Goal: Transaction & Acquisition: Purchase product/service

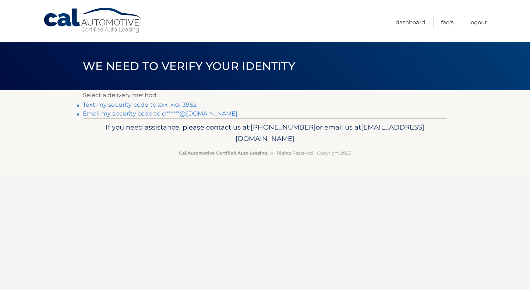
click at [187, 105] on link "Text my security code to xxx-xxx-3952" at bounding box center [140, 104] width 114 height 7
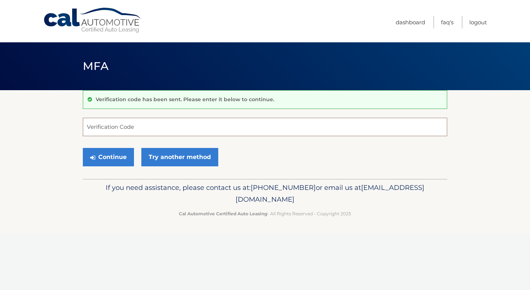
click at [163, 125] on input "Verification Code" at bounding box center [265, 127] width 364 height 18
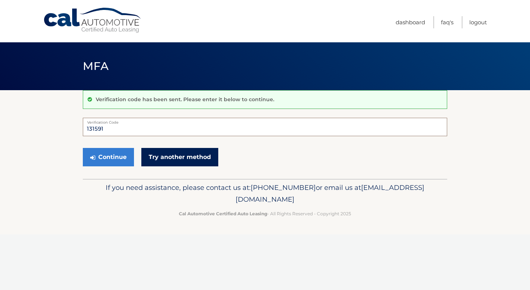
type input "131591"
click at [166, 158] on link "Try another method" at bounding box center [179, 157] width 77 height 18
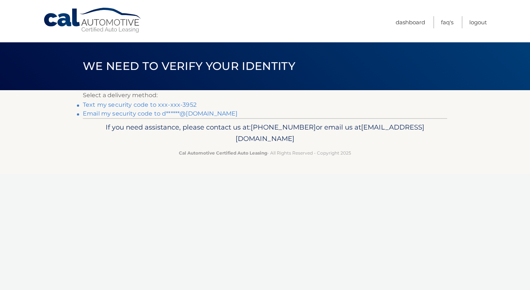
click at [117, 106] on link "Text my security code to xxx-xxx-3952" at bounding box center [140, 104] width 114 height 7
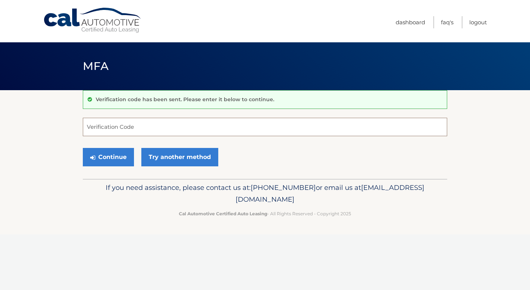
click at [121, 135] on input "Verification Code" at bounding box center [265, 127] width 364 height 18
click at [117, 129] on input "Verification Code" at bounding box center [265, 127] width 364 height 18
type input "320022"
click at [93, 155] on icon "submit" at bounding box center [92, 158] width 5 height 6
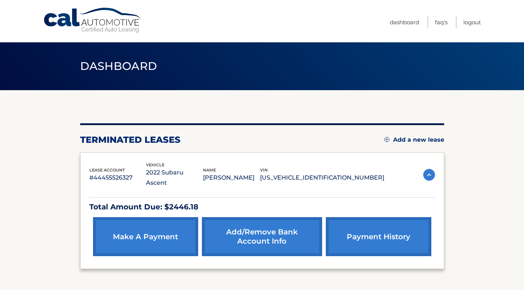
click at [155, 225] on link "make a payment" at bounding box center [145, 236] width 105 height 39
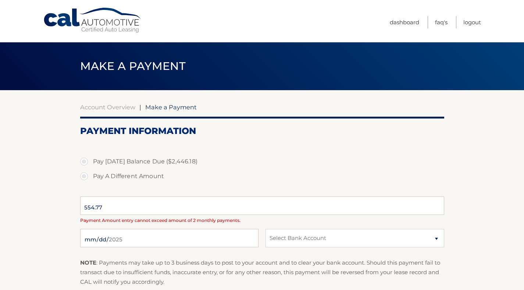
select select "YjEzN2U0ZjgtNWQzZC00NTVhLTk0NGQtZGY1NmJjNjhhMGQz"
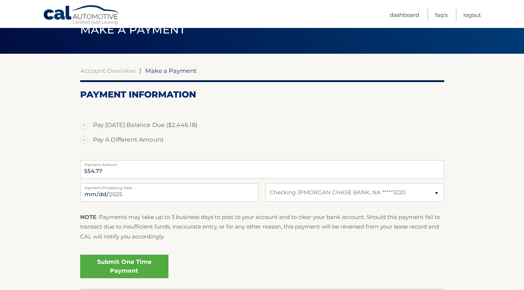
scroll to position [37, 0]
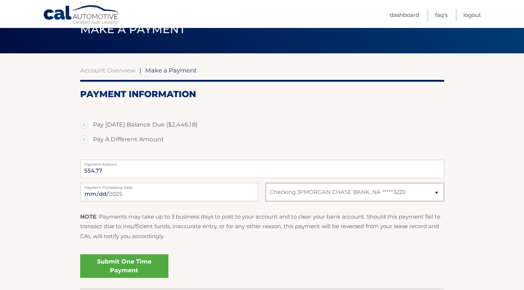
click at [291, 196] on select "Select Bank Account Checking JPMORGAN CHASE BANK, NA *****3220" at bounding box center [355, 192] width 178 height 18
click at [283, 142] on label "Pay A Different Amount" at bounding box center [262, 139] width 364 height 15
click at [91, 142] on input "Pay A Different Amount" at bounding box center [86, 138] width 7 height 12
radio input "true"
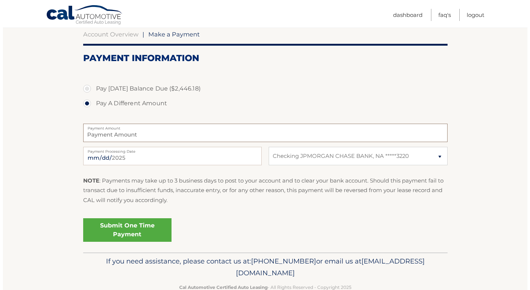
scroll to position [72, 0]
click at [85, 89] on label "Pay [DATE] Balance Due ($2,446.18)" at bounding box center [262, 89] width 364 height 15
click at [85, 89] on input "Pay [DATE] Balance Due ($2,446.18)" at bounding box center [86, 88] width 7 height 12
radio input "true"
type input "2446.18"
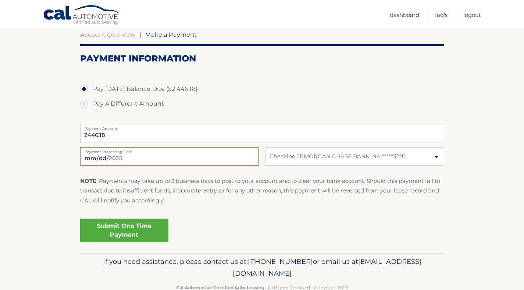
click at [122, 156] on input "[DATE]" at bounding box center [169, 156] width 178 height 18
type input "[DATE]"
click at [150, 229] on link "Submit One Time Payment" at bounding box center [124, 231] width 88 height 24
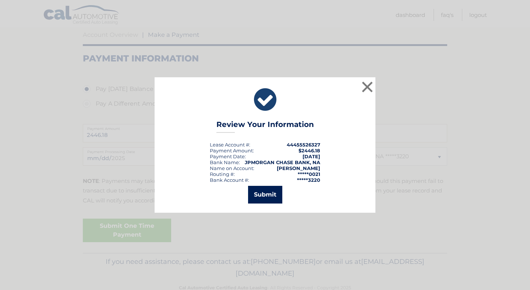
click at [259, 196] on button "Submit" at bounding box center [265, 195] width 34 height 18
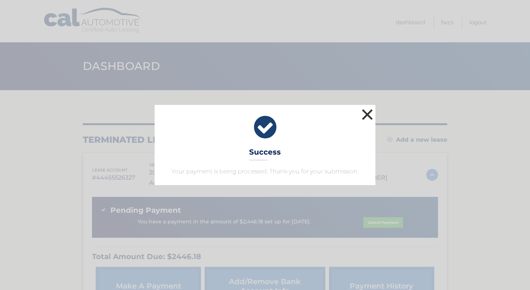
click at [365, 116] on button "×" at bounding box center [367, 114] width 15 height 15
